Goal: Find specific page/section: Find specific page/section

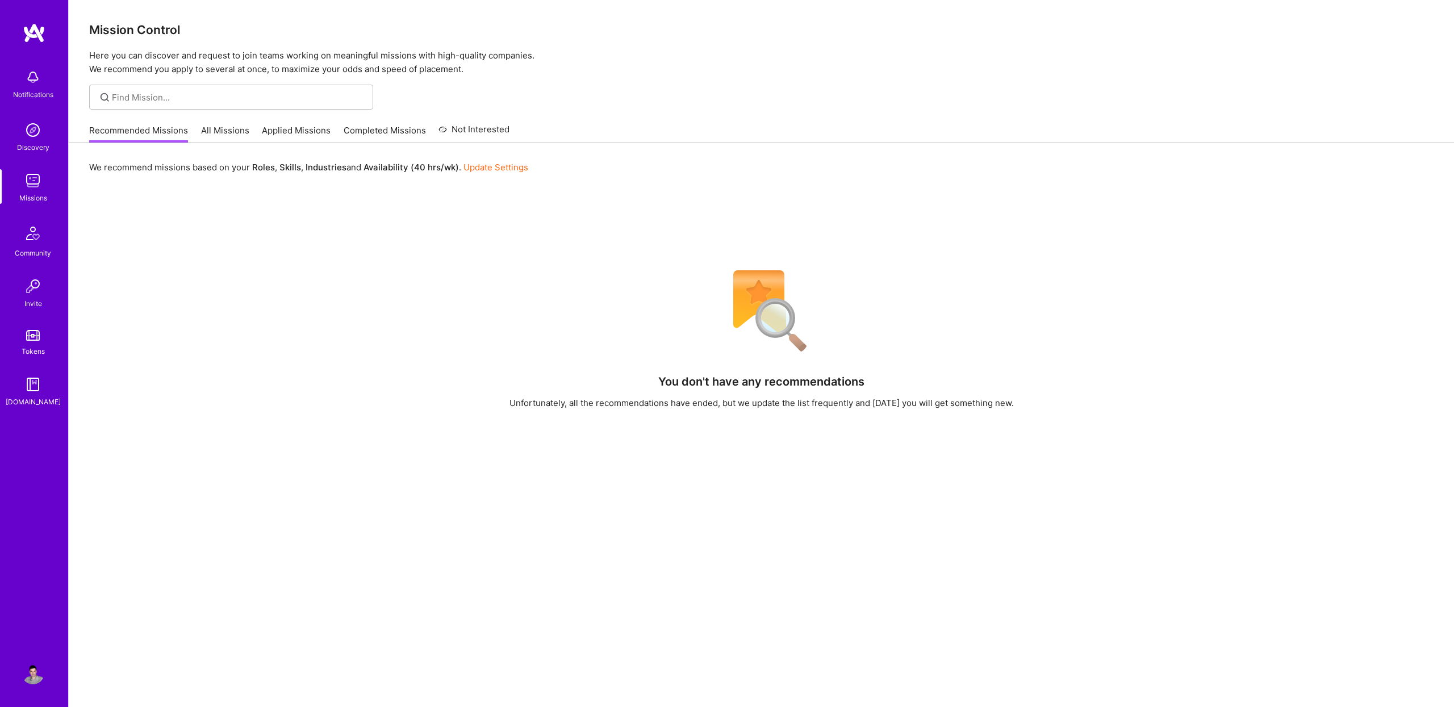
click at [289, 127] on link "Applied Missions" at bounding box center [296, 133] width 69 height 19
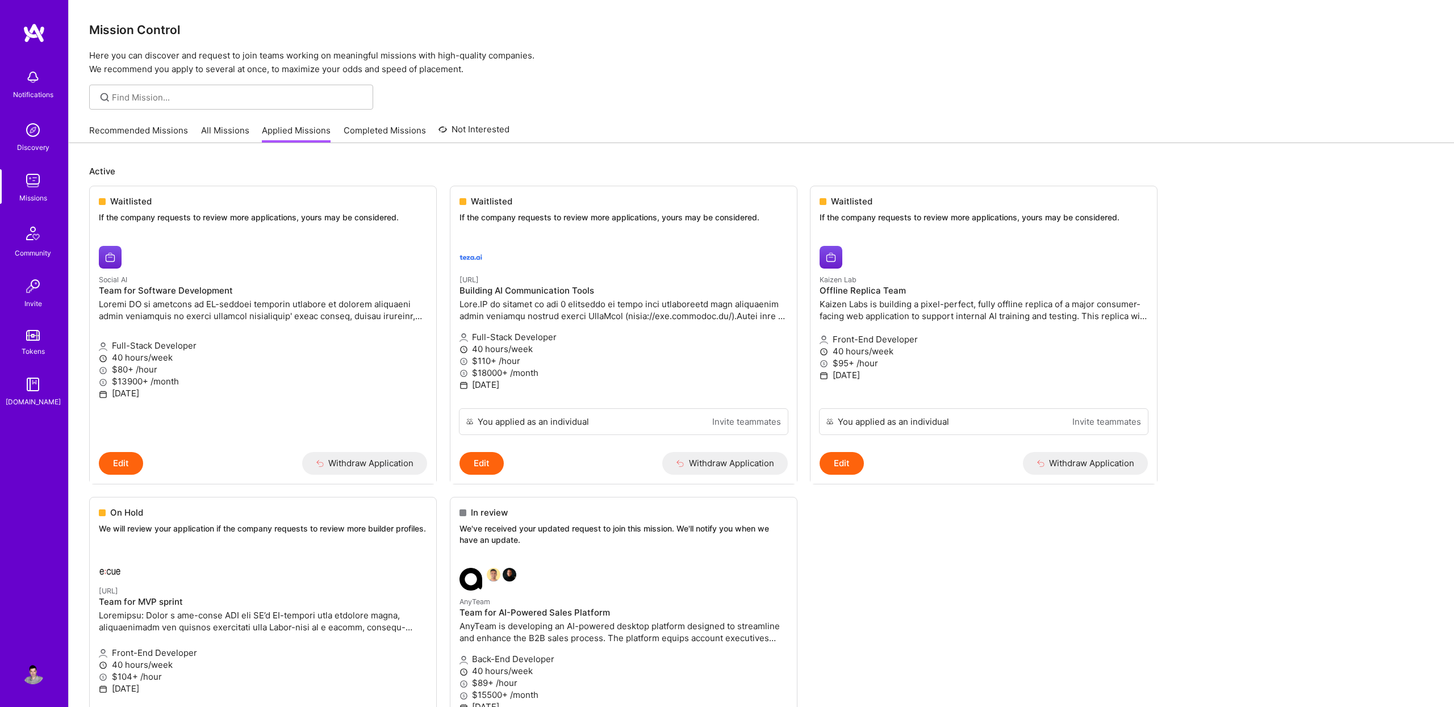
click at [136, 134] on link "Recommended Missions" at bounding box center [138, 133] width 99 height 19
